Goal: Task Accomplishment & Management: Manage account settings

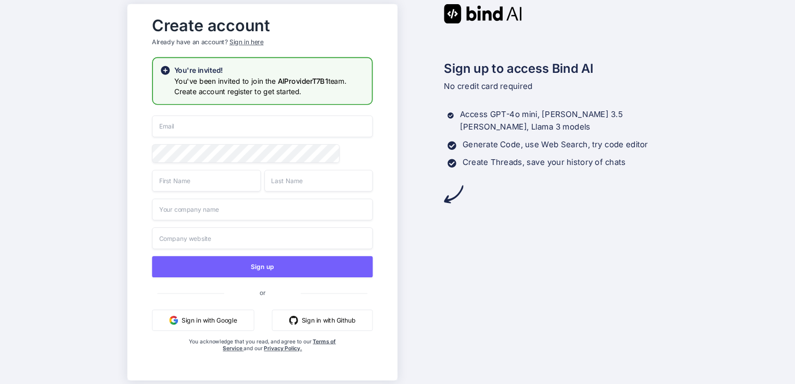
click at [244, 38] on div "Sign in here" at bounding box center [247, 41] width 34 height 9
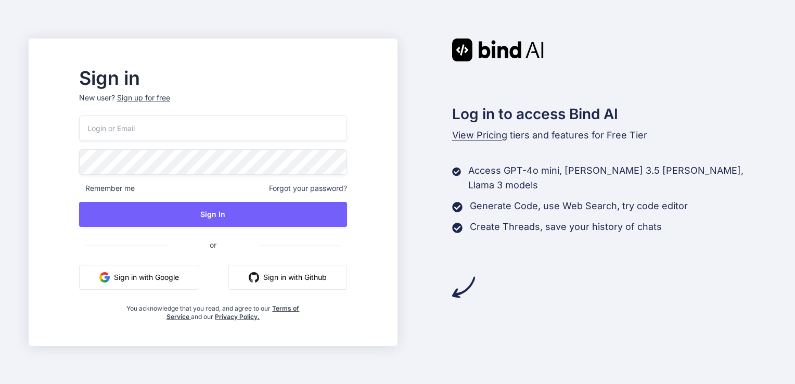
click at [210, 128] on input "email" at bounding box center [213, 129] width 268 height 26
type input "[EMAIL_ADDRESS][DOMAIN_NAME]"
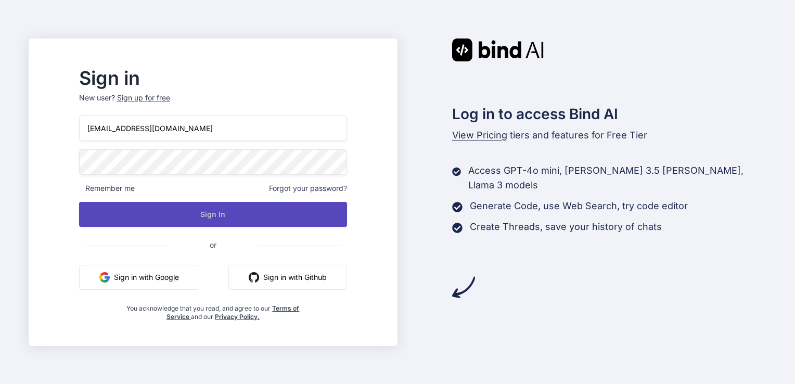
click at [247, 214] on button "Sign In" at bounding box center [213, 214] width 268 height 25
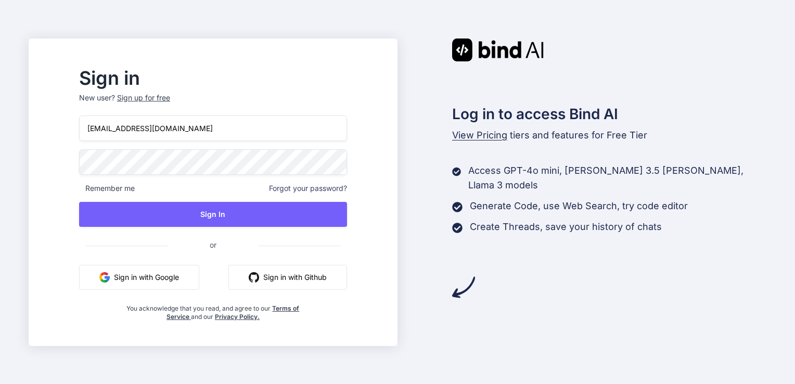
click at [770, 28] on div "Sign in New user? Sign up for free velanchak@gmail.com Remember me Forgot your …" at bounding box center [397, 192] width 795 height 384
click at [347, 164] on span at bounding box center [341, 159] width 12 height 21
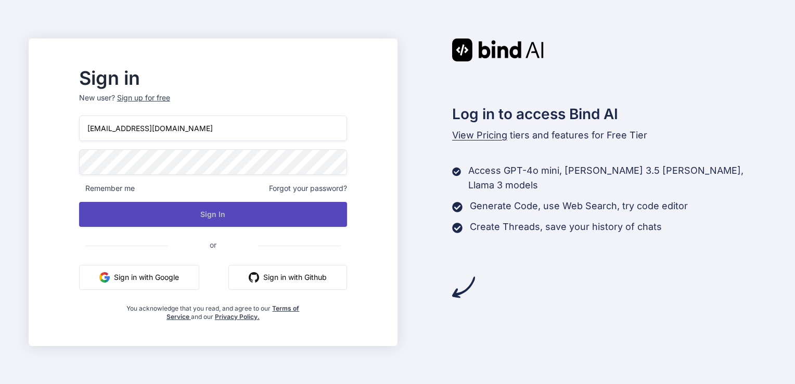
click at [179, 214] on button "Sign In" at bounding box center [213, 214] width 268 height 25
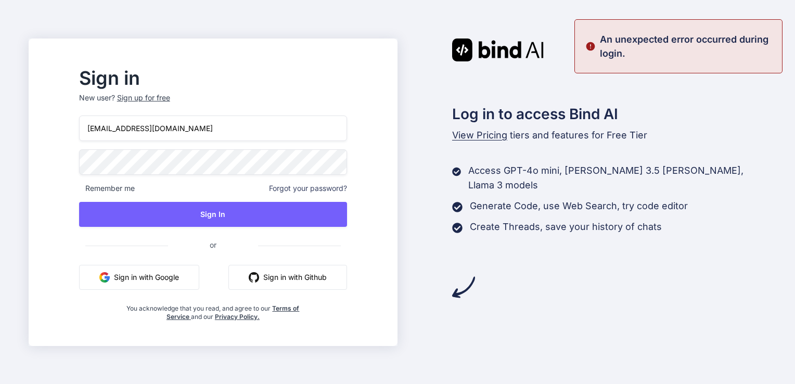
click at [347, 162] on span at bounding box center [341, 159] width 12 height 21
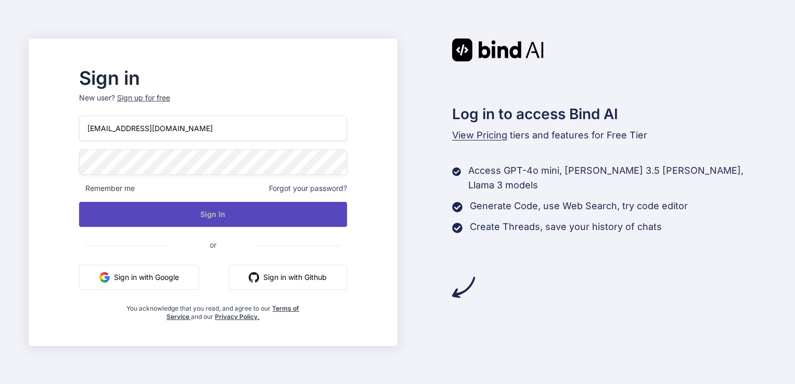
click at [255, 213] on button "Sign In" at bounding box center [213, 214] width 268 height 25
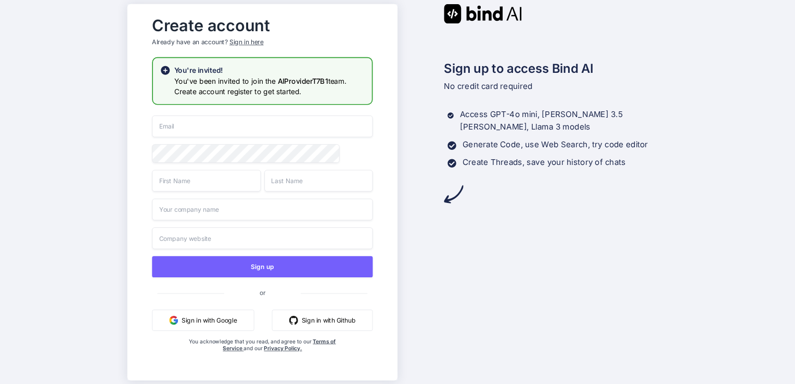
click at [213, 124] on input "email" at bounding box center [262, 127] width 221 height 22
click at [267, 122] on input "email" at bounding box center [262, 127] width 221 height 22
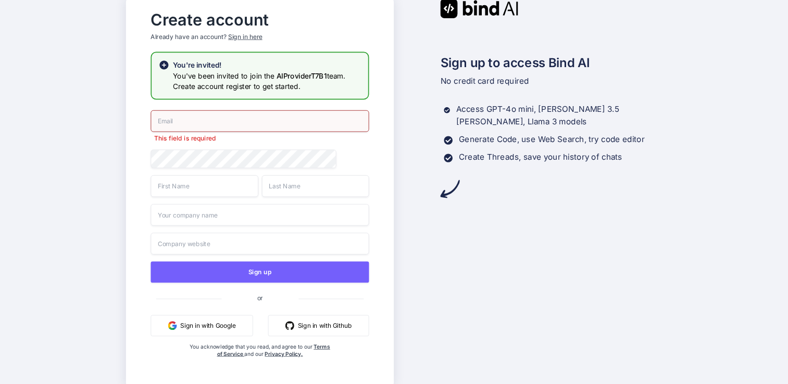
click at [254, 40] on div "Create account Already have an account? Sign in here" at bounding box center [260, 29] width 218 height 46
click at [339, 48] on div "Create account Already have an account? Sign in here" at bounding box center [260, 29] width 218 height 46
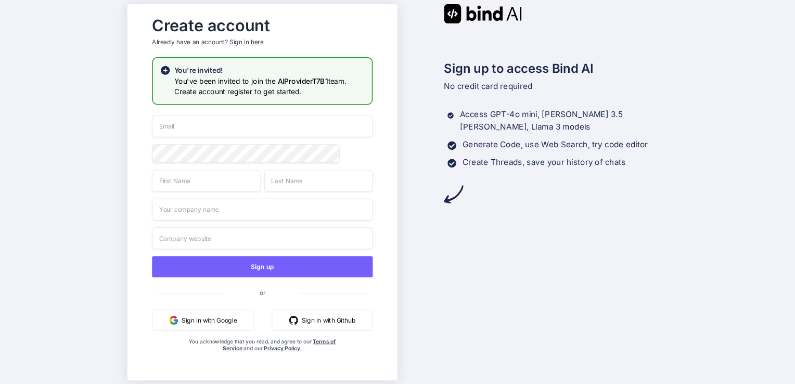
click at [239, 43] on div "Sign in here" at bounding box center [247, 41] width 34 height 9
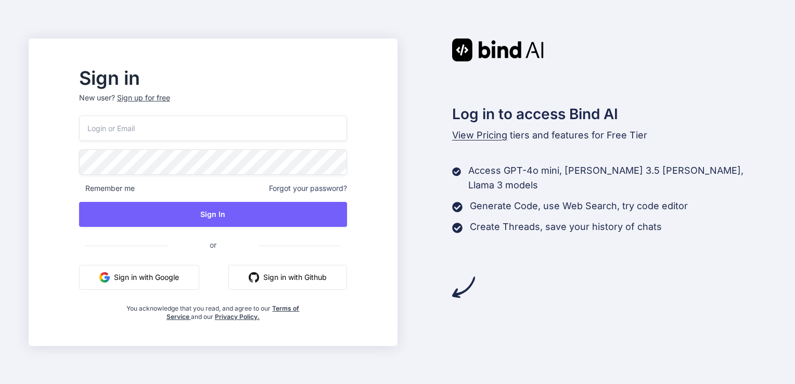
click at [209, 130] on input "email" at bounding box center [213, 129] width 268 height 26
type input "velanchak@gmail.com"
click at [338, 188] on span "Forgot your password?" at bounding box center [308, 188] width 78 height 10
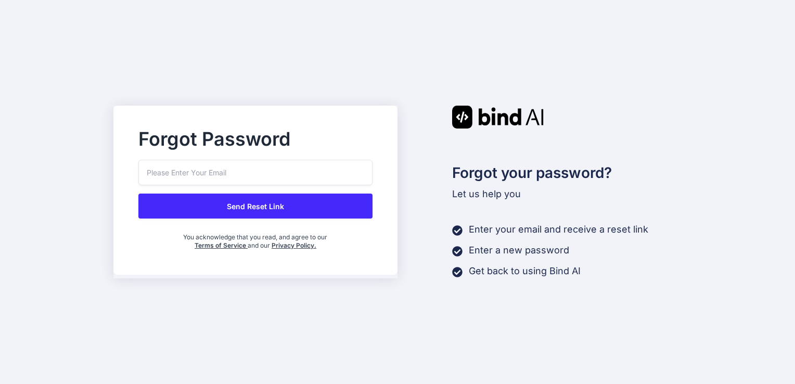
drag, startPoint x: 338, startPoint y: 188, endPoint x: 252, endPoint y: 174, distance: 87.0
click at [252, 174] on input "email" at bounding box center [255, 173] width 234 height 26
type input "velanchak@gmail.com"
click at [249, 147] on h2 "Forgot Password" at bounding box center [255, 139] width 234 height 17
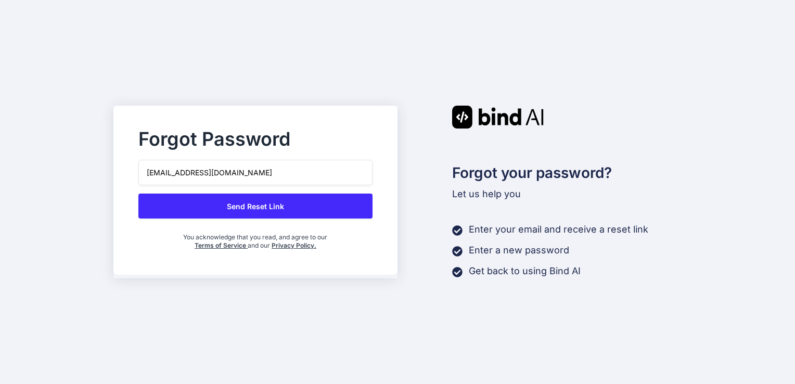
click at [225, 207] on button "Send Reset Link" at bounding box center [255, 206] width 234 height 25
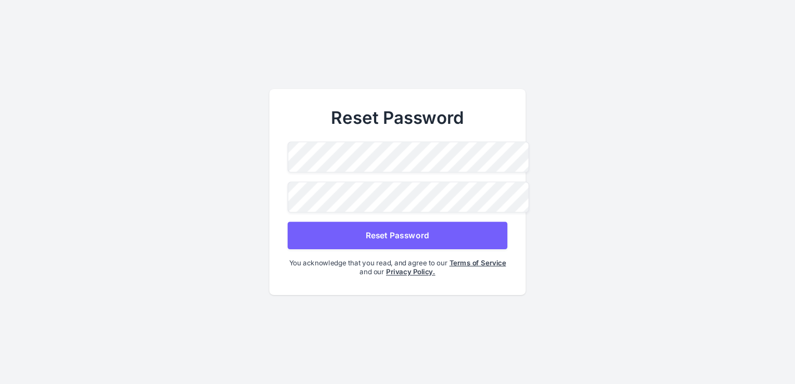
click at [394, 236] on button "Reset Password" at bounding box center [398, 236] width 220 height 28
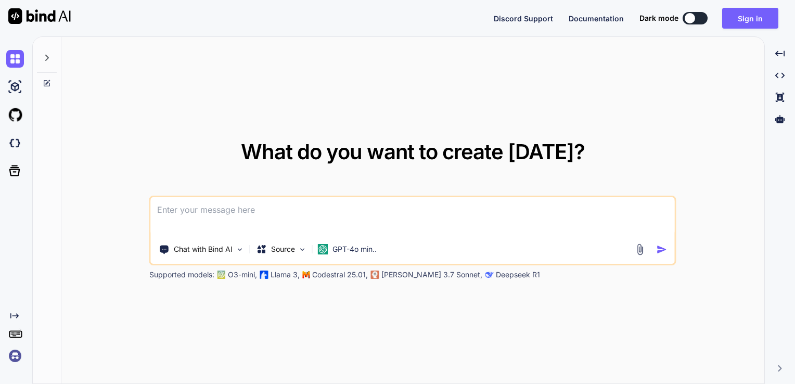
type textarea "x"
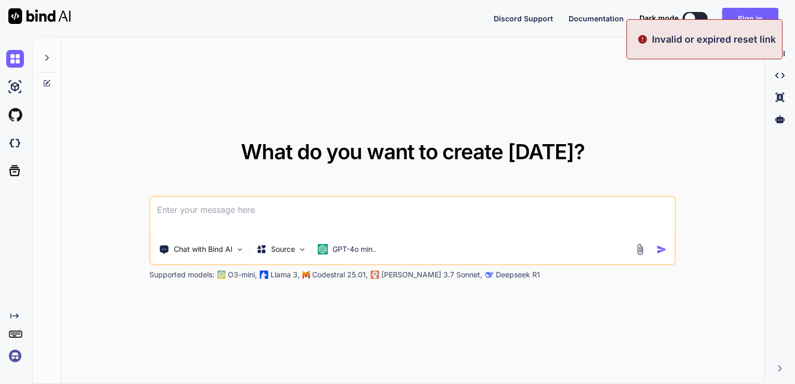
type textarea "x"
click at [12, 360] on img at bounding box center [15, 356] width 18 height 18
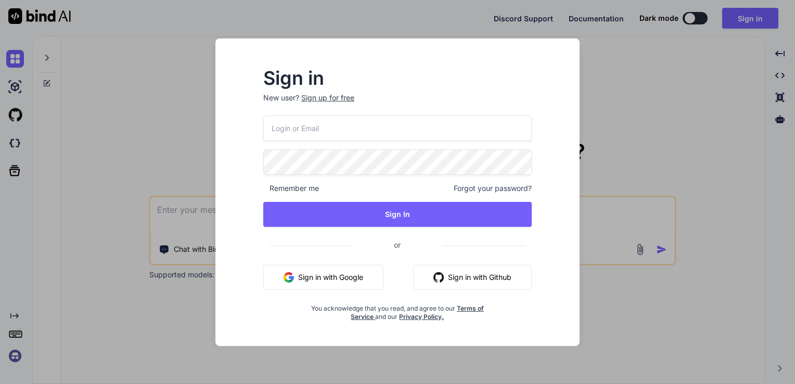
click at [659, 107] on div "Sign in New user? Sign up for free Remember me Forgot your password? Sign In or…" at bounding box center [397, 192] width 795 height 384
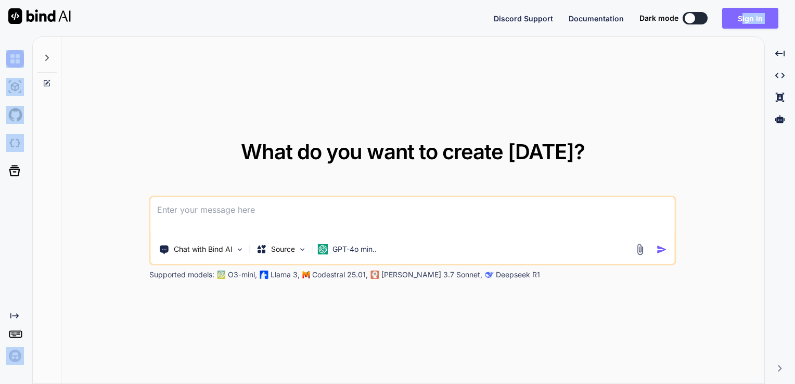
drag, startPoint x: 649, startPoint y: 107, endPoint x: 742, endPoint y: 18, distance: 129.2
click at [742, 18] on div "Discord Support Documentation Dark mode Sign in Created with Pixso. Created wit…" at bounding box center [397, 192] width 795 height 384
click at [742, 18] on button "Sign in" at bounding box center [751, 18] width 56 height 21
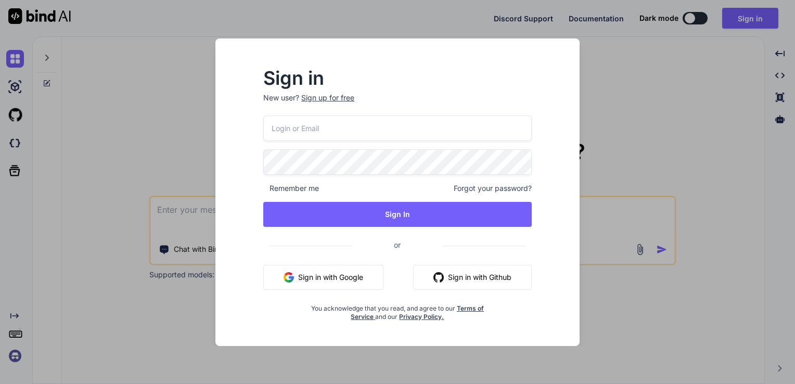
click at [340, 130] on input "email" at bounding box center [397, 129] width 269 height 26
type input "velanchak@gmail.com"
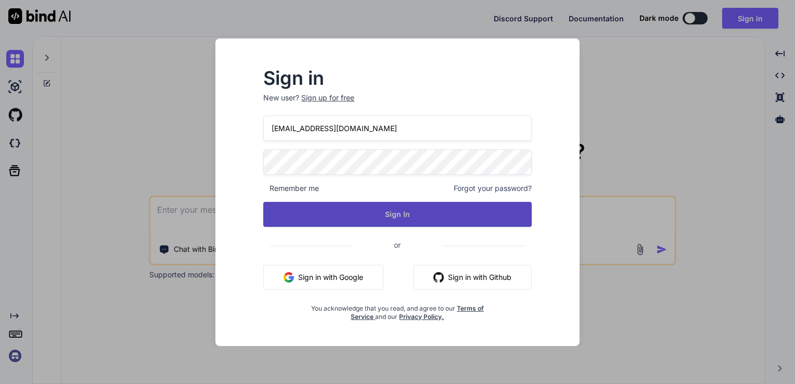
click at [410, 213] on button "Sign In" at bounding box center [397, 214] width 269 height 25
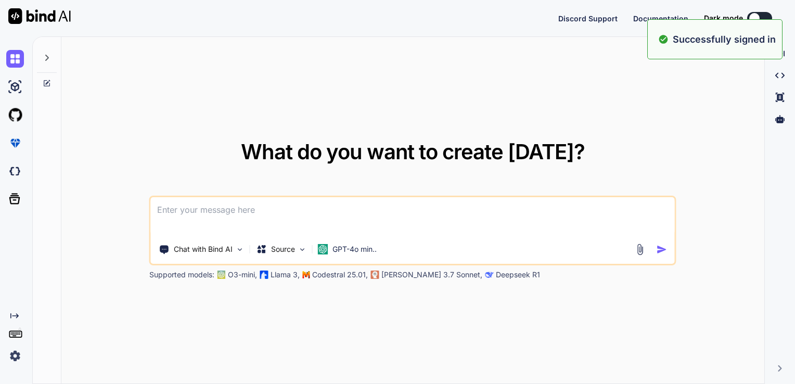
type textarea "x"
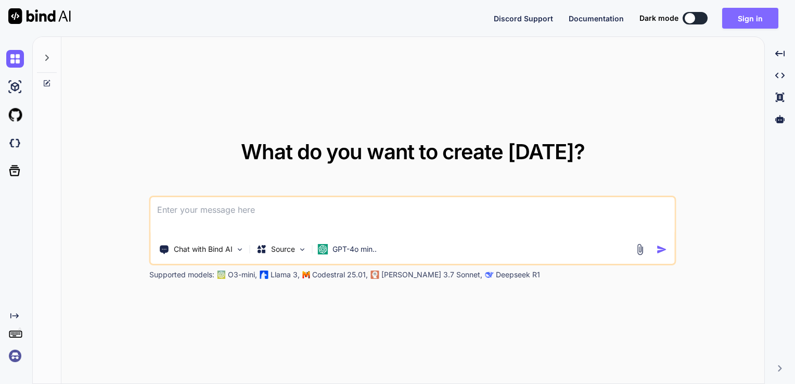
click at [750, 16] on button "Sign in" at bounding box center [751, 18] width 56 height 21
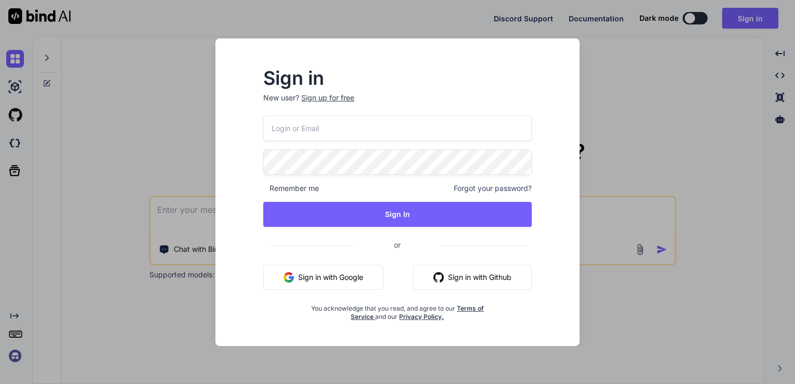
click at [324, 133] on input "email" at bounding box center [397, 129] width 269 height 26
type input "velanchak@gmail.com"
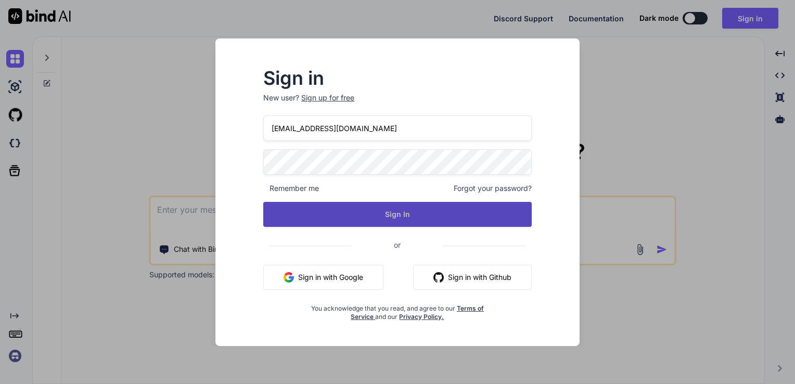
click at [367, 211] on button "Sign In" at bounding box center [397, 214] width 269 height 25
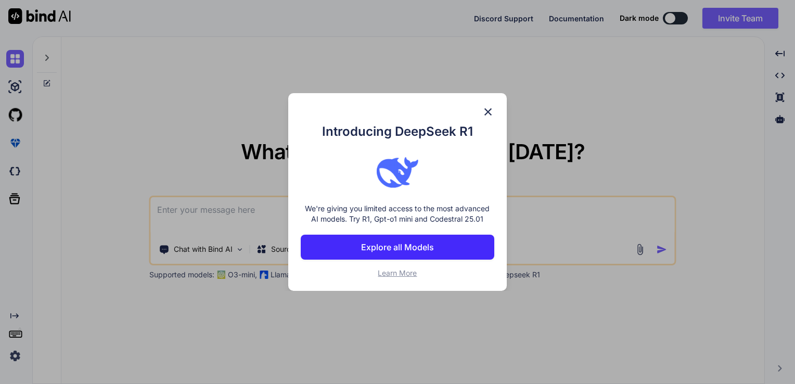
click at [487, 111] on img at bounding box center [488, 112] width 12 height 12
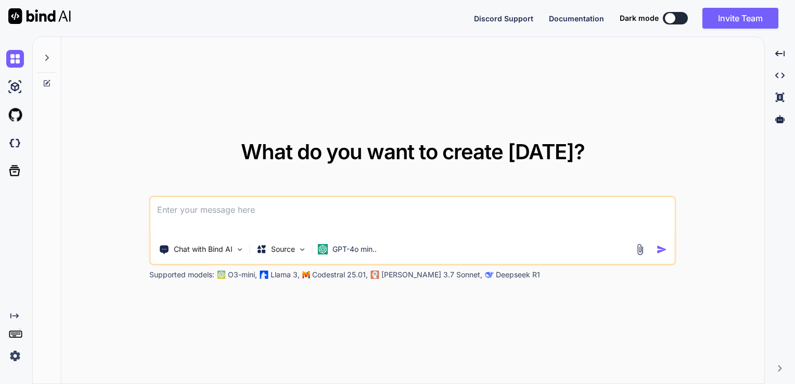
click at [0, 359] on html "Discord Support Documentation Dark mode Invite Team Created with Pixso. Created…" at bounding box center [397, 192] width 795 height 384
click at [17, 356] on img at bounding box center [15, 356] width 18 height 18
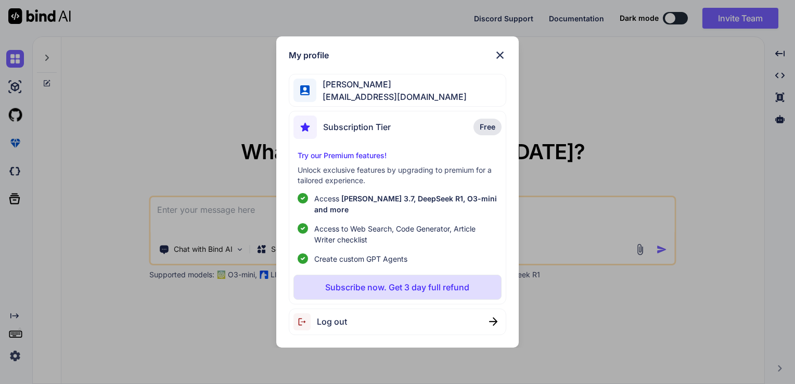
click at [48, 353] on div "My profile Velaiyan Chakaravarthy velanchak@gmail.com Subscription Tier Free Tr…" at bounding box center [397, 192] width 795 height 384
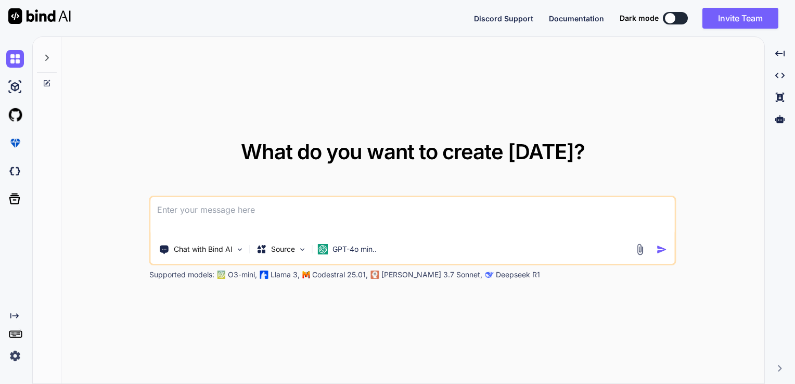
click at [406, 324] on div "What do you want to create today? Chat with Bind AI Source GPT-4o min.. Support…" at bounding box center [412, 211] width 703 height 348
click at [16, 358] on img at bounding box center [15, 356] width 18 height 18
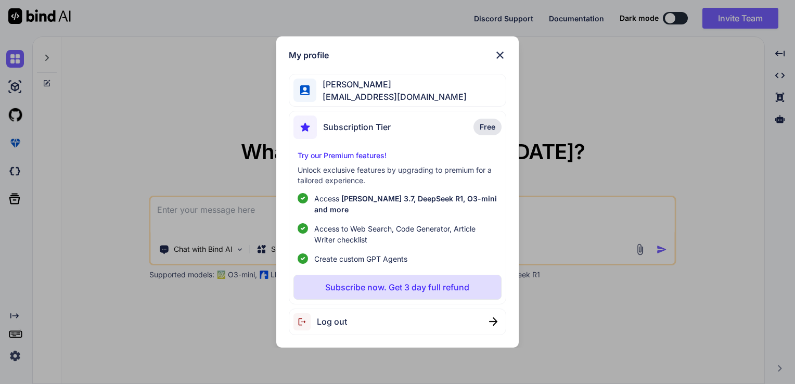
click at [454, 315] on div "Log out" at bounding box center [398, 322] width 218 height 27
click at [481, 318] on div "Logging out..." at bounding box center [398, 322] width 218 height 27
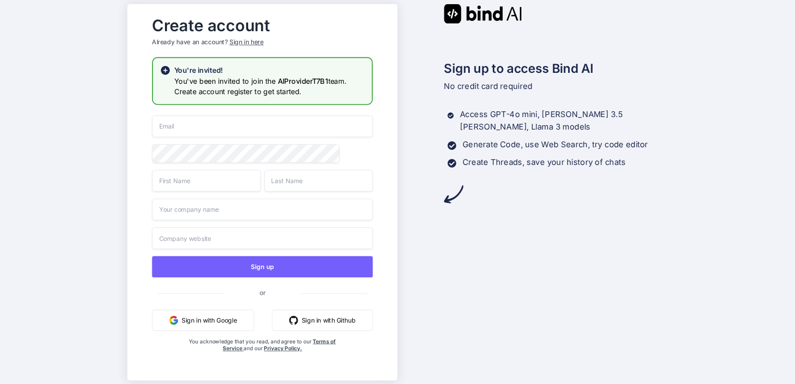
click at [248, 41] on div "Sign in here" at bounding box center [247, 41] width 34 height 9
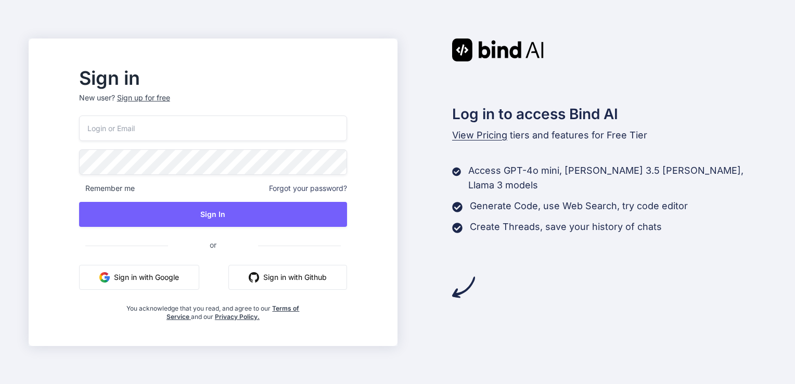
click at [208, 125] on input "email" at bounding box center [213, 129] width 268 height 26
type input "velanchak@gmail.com"
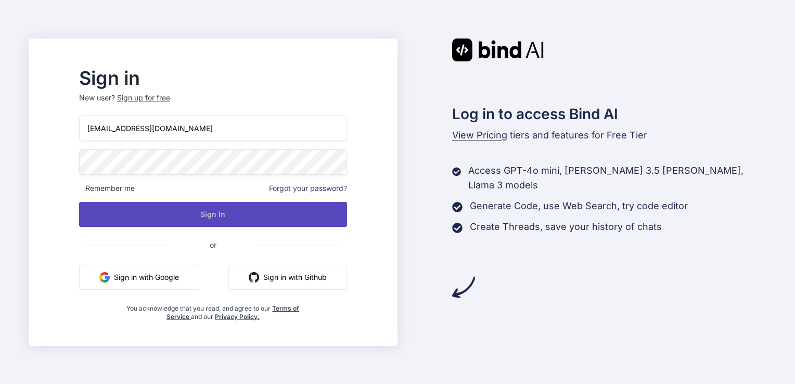
click at [236, 215] on button "Sign In" at bounding box center [213, 214] width 268 height 25
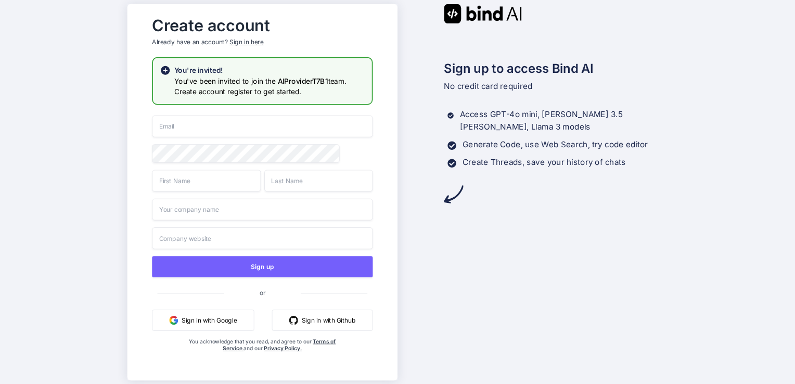
click at [246, 40] on div "Sign in here" at bounding box center [247, 41] width 34 height 9
